Goal: Navigation & Orientation: Find specific page/section

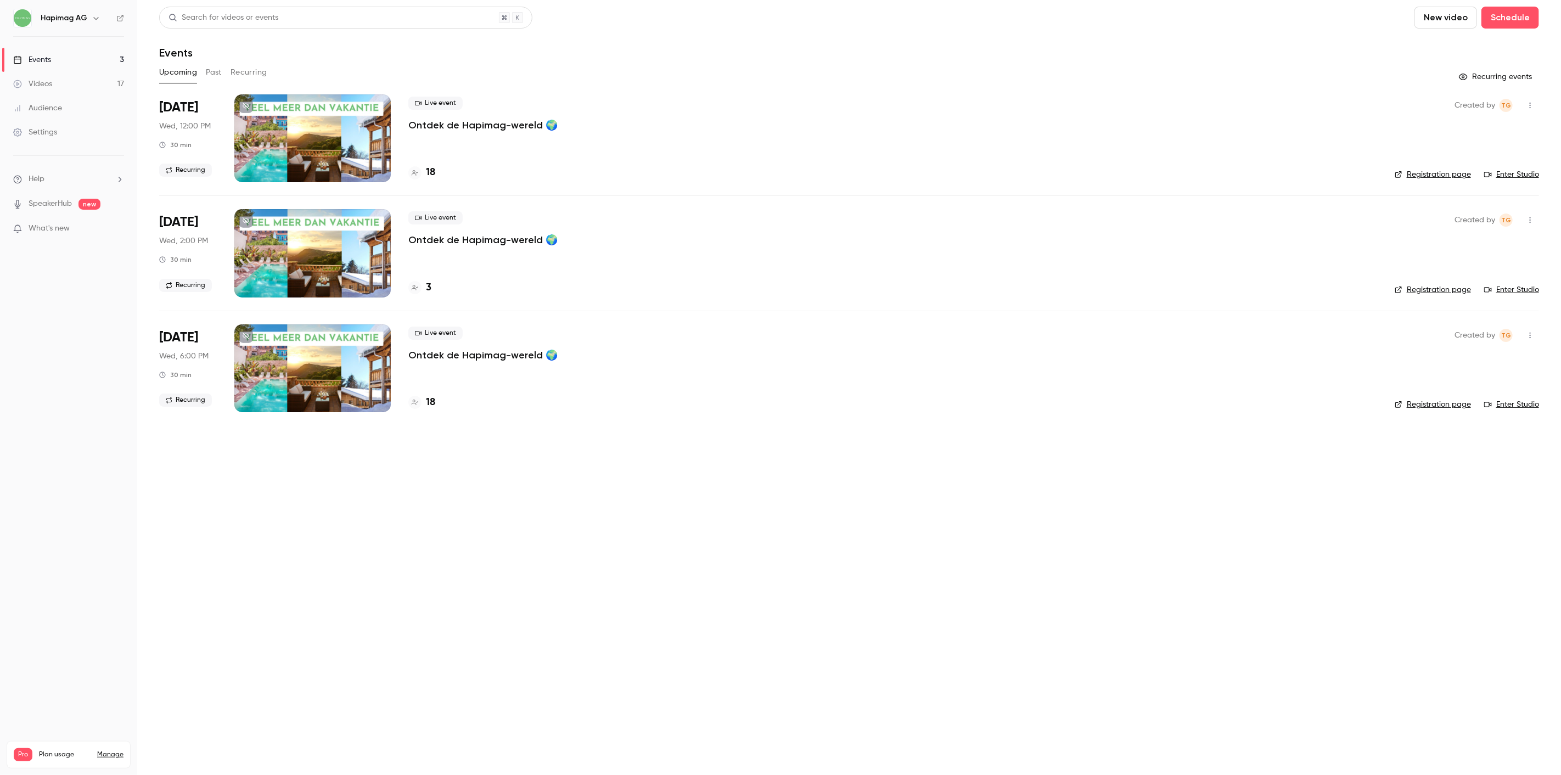
drag, startPoint x: 492, startPoint y: 536, endPoint x: 492, endPoint y: 527, distance: 8.8
click at [492, 534] on main "Search for videos or events New video Schedule Events Upcoming Past Recurring R…" at bounding box center [849, 387] width 1424 height 775
drag, startPoint x: 3, startPoint y: 572, endPoint x: 31, endPoint y: 558, distance: 31.2
click at [3, 572] on nav "Hapimag AG Events 3 Videos 17 Audience Settings Help SpeakerHub new What's new …" at bounding box center [68, 387] width 137 height 775
